Goal: Navigation & Orientation: Find specific page/section

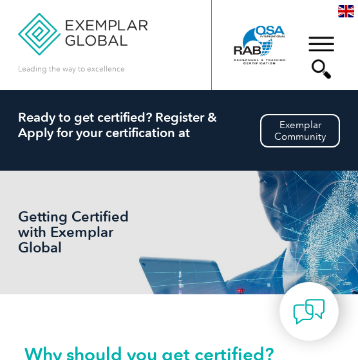
click at [329, 45] on div "▼" at bounding box center [321, 57] width 35 height 64
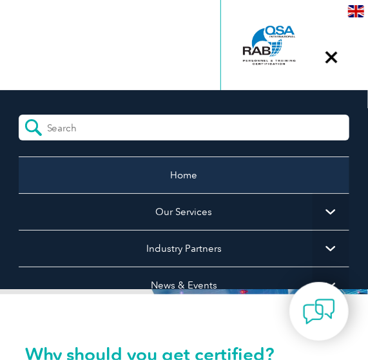
click at [184, 172] on link "Home" at bounding box center [184, 175] width 331 height 37
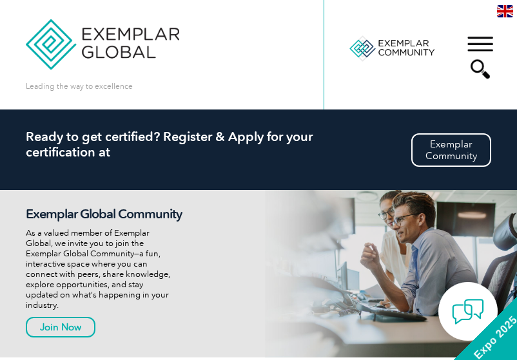
click at [358, 219] on div "Exemplar Global Community As a valued member of Exemplar Global, we invite you …" at bounding box center [258, 274] width 517 height 168
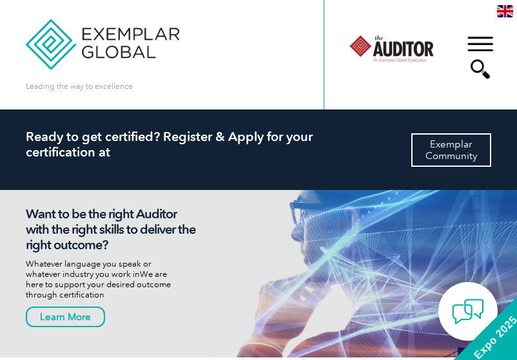
click at [358, 155] on link "Exemplar Community" at bounding box center [451, 150] width 80 height 34
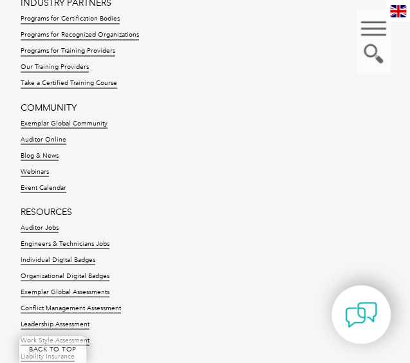
scroll to position [1763, 0]
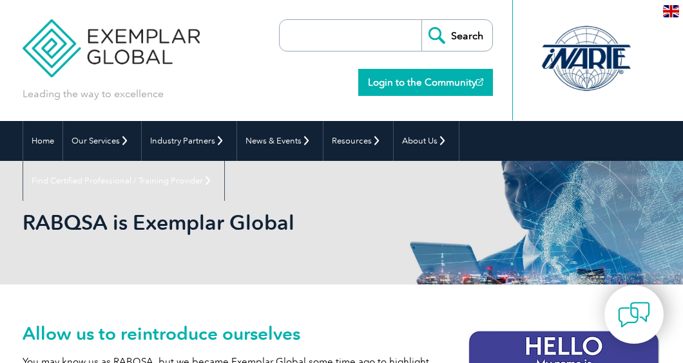
click at [407, 83] on link "Login to the Community" at bounding box center [425, 82] width 135 height 27
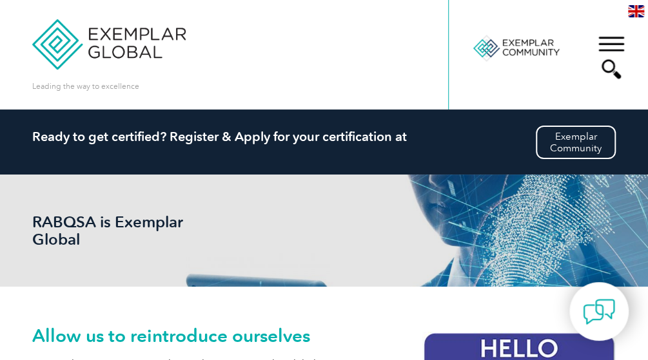
click at [410, 207] on div "RABQSA is Exemplar Global" at bounding box center [323, 231] width 583 height 112
